Goal: Task Accomplishment & Management: Complete application form

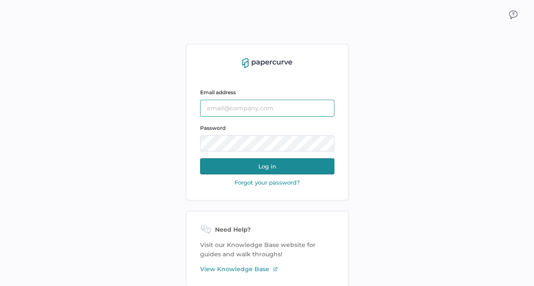
type input "[EMAIL_ADDRESS][DOMAIN_NAME]"
click at [313, 167] on button "Log in" at bounding box center [267, 167] width 134 height 16
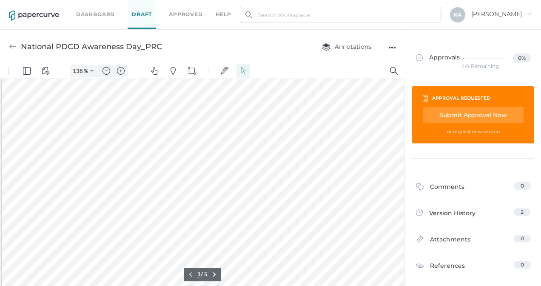
scroll to position [129, 1]
click at [106, 69] on img "Zoom out" at bounding box center [106, 71] width 8 height 8
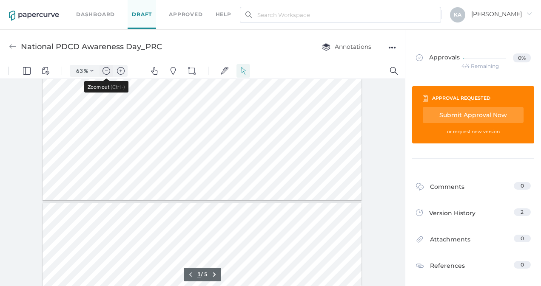
scroll to position [5, 0]
click at [106, 69] on img "Zoom out" at bounding box center [106, 71] width 8 height 8
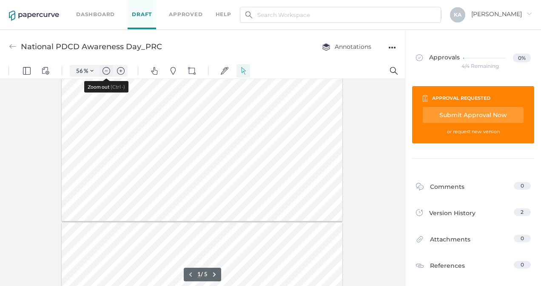
scroll to position [0, 0]
click at [122, 72] on img "Zoom in" at bounding box center [121, 71] width 8 height 8
type input "63"
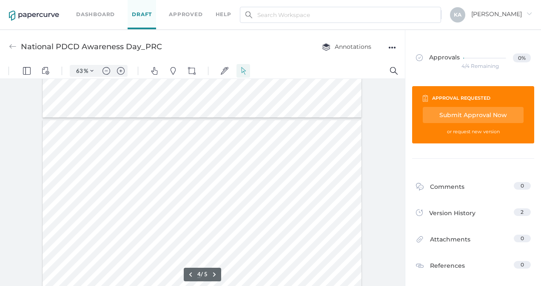
scroll to position [552, 0]
type input "5"
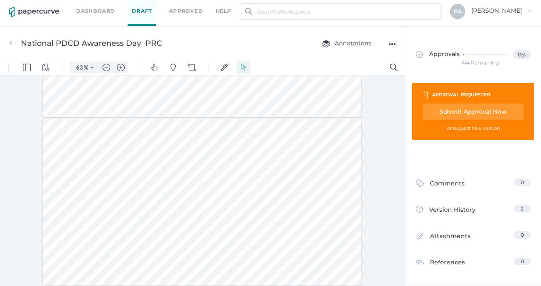
click at [493, 110] on div "Submit Approval Now" at bounding box center [472, 112] width 101 height 16
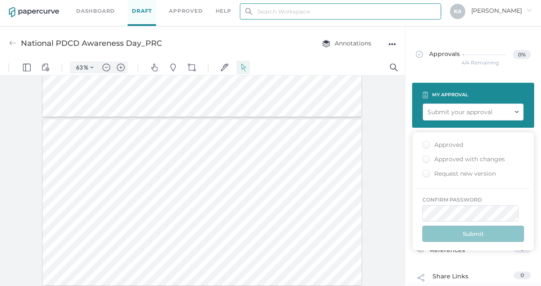
type input "[EMAIL_ADDRESS][DOMAIN_NAME]"
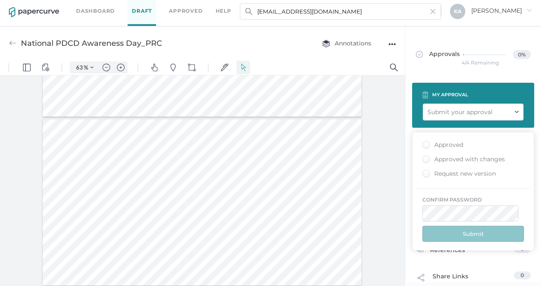
click at [423, 144] on div "Approved" at bounding box center [442, 145] width 41 height 8
click at [424, 142] on input "Approved" at bounding box center [424, 142] width 0 height 0
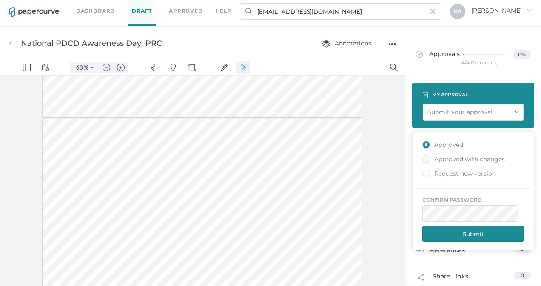
click at [476, 234] on button "Submit" at bounding box center [473, 234] width 102 height 16
